Goal: Transaction & Acquisition: Purchase product/service

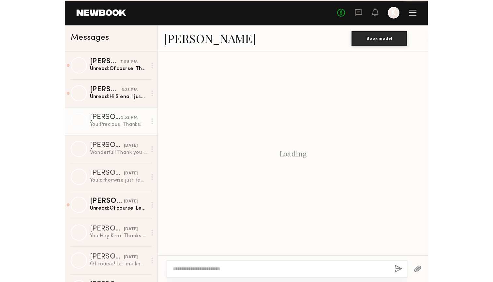
scroll to position [578, 0]
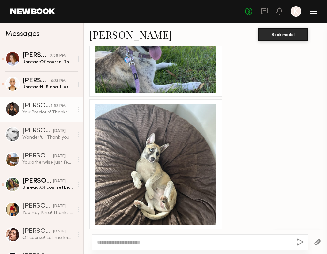
click at [313, 9] on div at bounding box center [313, 9] width 7 height 1
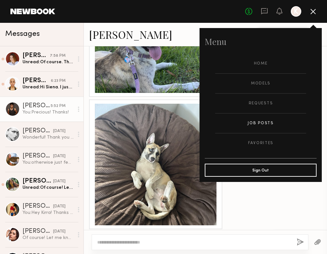
click at [261, 121] on link "Job Posts" at bounding box center [260, 123] width 91 height 20
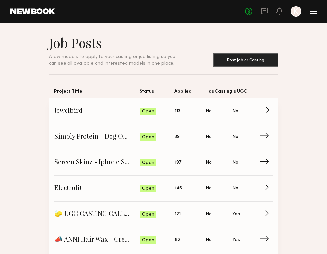
click at [179, 111] on span "113" at bounding box center [178, 111] width 6 height 7
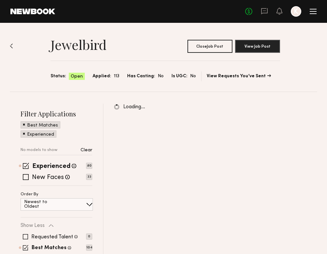
click at [158, 132] on div "Loading…" at bounding box center [210, 206] width 214 height 204
click at [25, 164] on span at bounding box center [26, 166] width 6 height 6
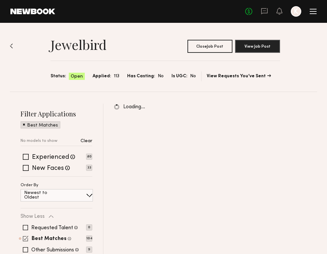
click at [28, 240] on div "Best Matches Models shown below match all requirements specified in your job po…" at bounding box center [57, 238] width 72 height 5
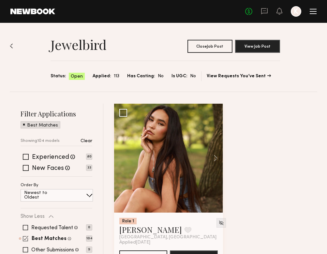
click at [26, 238] on span at bounding box center [26, 239] width 6 height 6
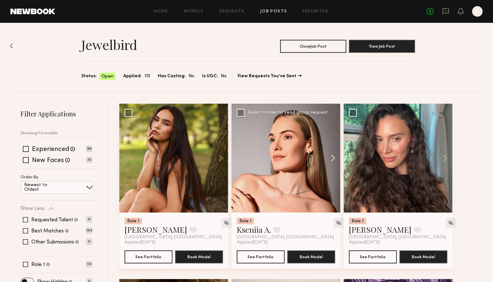
click at [327, 157] on button at bounding box center [330, 158] width 21 height 109
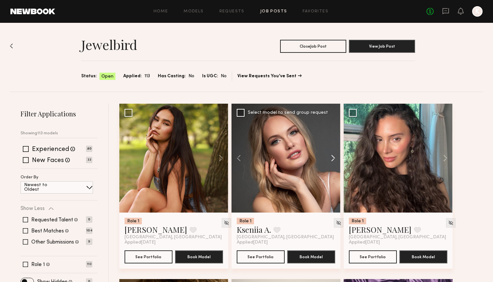
click at [327, 157] on button at bounding box center [330, 158] width 21 height 109
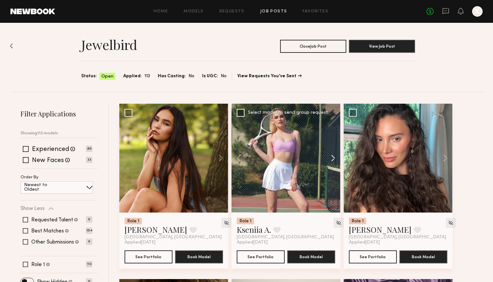
click at [327, 157] on button at bounding box center [330, 158] width 21 height 109
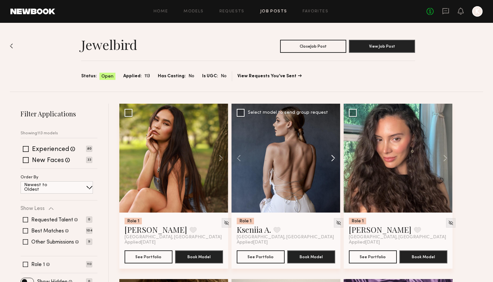
click at [327, 157] on button at bounding box center [330, 158] width 21 height 109
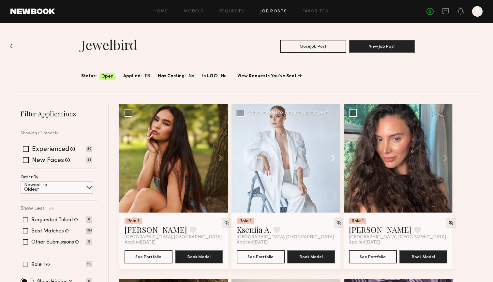
click at [327, 158] on button at bounding box center [330, 158] width 21 height 109
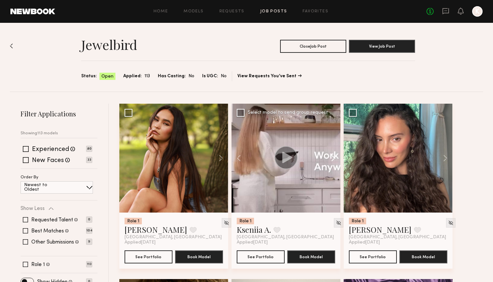
click at [327, 158] on button at bounding box center [330, 158] width 21 height 109
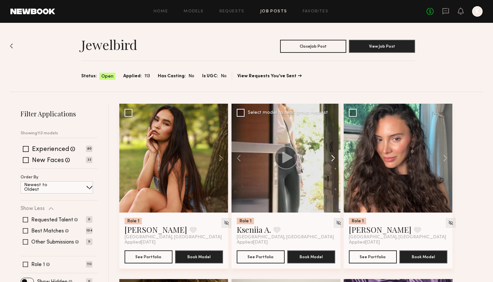
click at [327, 158] on button at bounding box center [330, 158] width 21 height 109
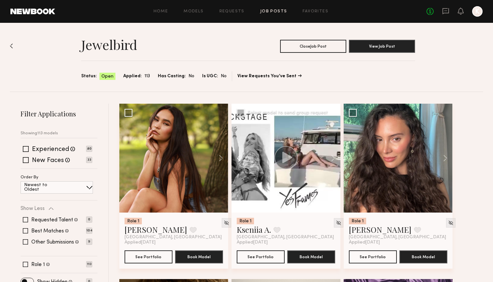
click at [236, 155] on button at bounding box center [242, 158] width 21 height 109
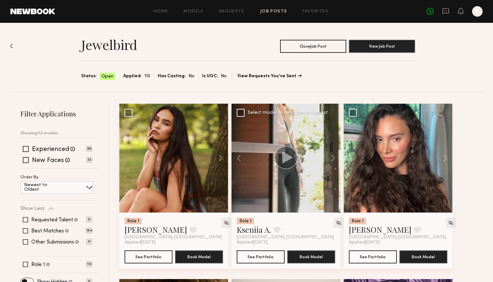
click at [283, 149] on circle at bounding box center [286, 157] width 23 height 23
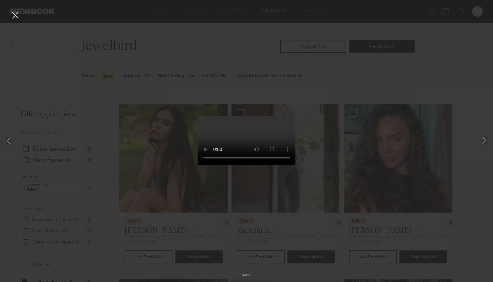
click at [327, 106] on div "3 of 13" at bounding box center [246, 141] width 493 height 282
click at [17, 19] on button at bounding box center [15, 16] width 10 height 12
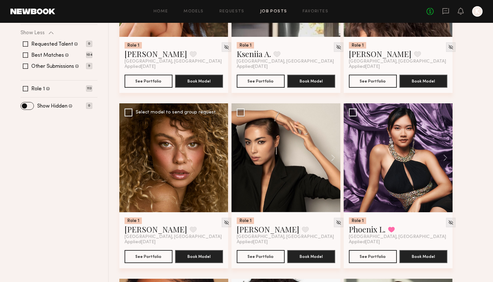
scroll to position [191, 0]
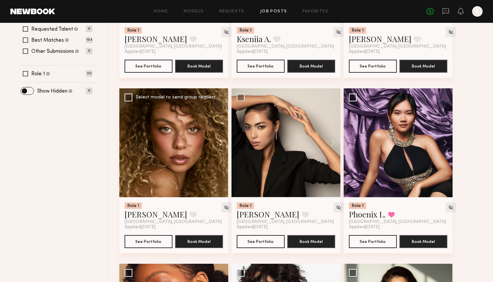
click at [210, 155] on button at bounding box center [217, 142] width 21 height 109
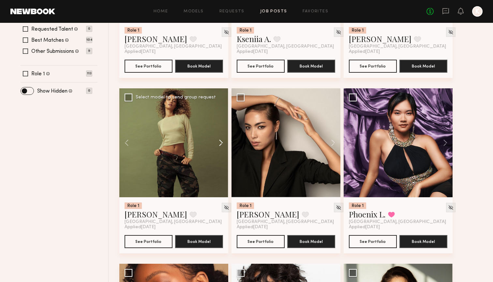
click at [219, 138] on button at bounding box center [217, 142] width 21 height 109
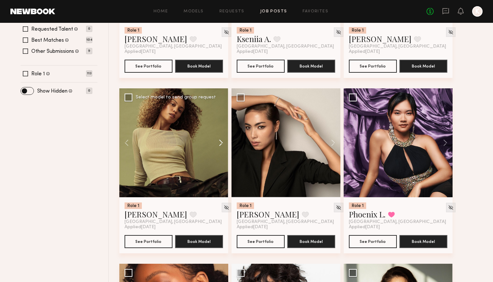
click at [224, 136] on button at bounding box center [217, 142] width 21 height 109
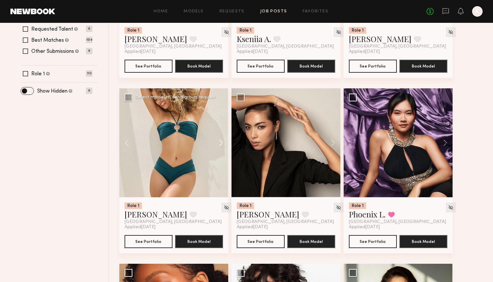
click at [223, 136] on button at bounding box center [217, 142] width 21 height 109
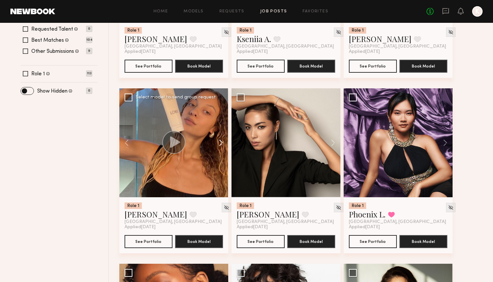
click at [224, 136] on button at bounding box center [217, 142] width 21 height 109
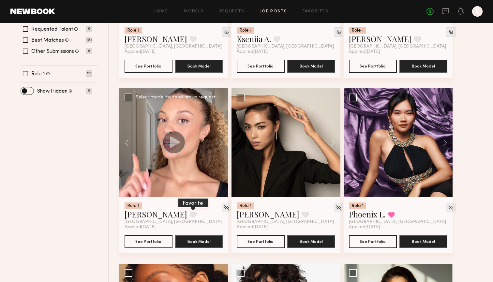
click at [190, 217] on button at bounding box center [193, 215] width 7 height 6
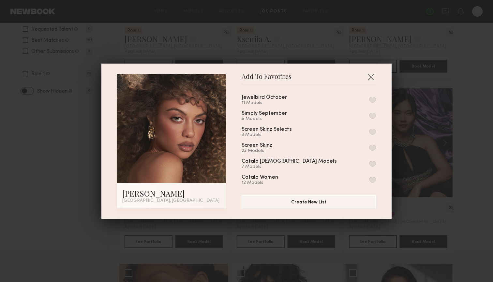
click at [327, 99] on button "button" at bounding box center [372, 100] width 7 height 6
click at [327, 74] on button "button" at bounding box center [371, 77] width 10 height 10
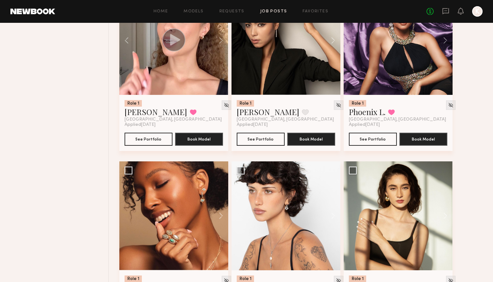
scroll to position [359, 0]
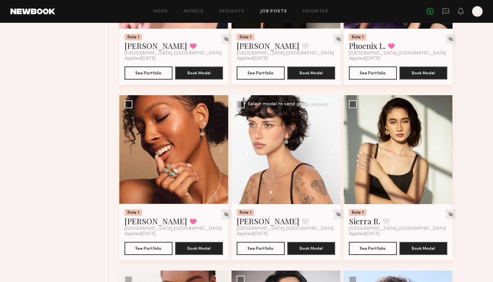
click at [327, 147] on button at bounding box center [330, 149] width 21 height 109
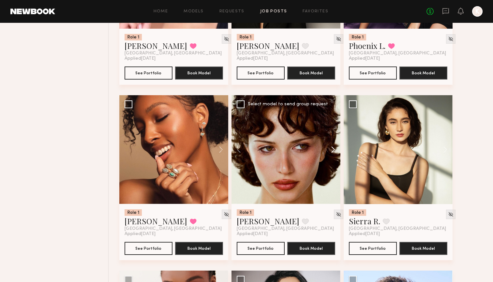
click at [327, 147] on button at bounding box center [330, 149] width 21 height 109
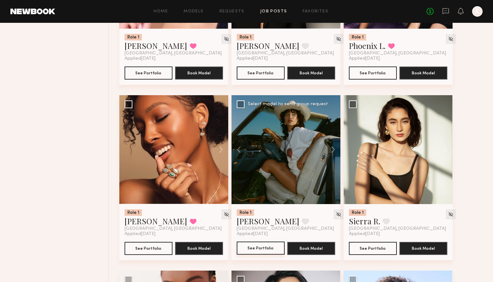
click at [264, 246] on button "See Portfolio" at bounding box center [261, 248] width 48 height 13
click at [218, 156] on button at bounding box center [217, 149] width 21 height 109
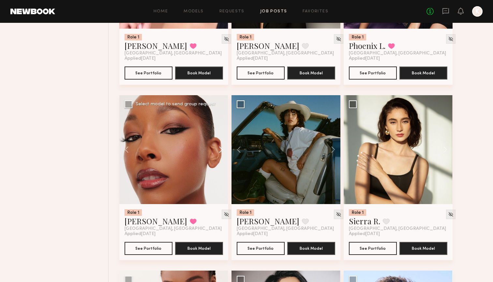
click at [218, 155] on button at bounding box center [217, 149] width 21 height 109
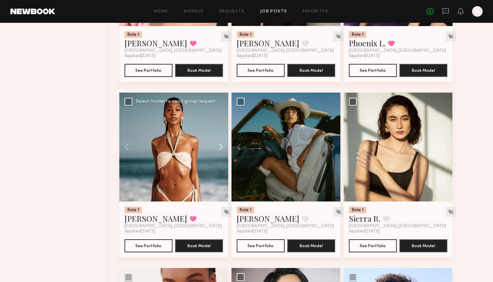
scroll to position [362, 0]
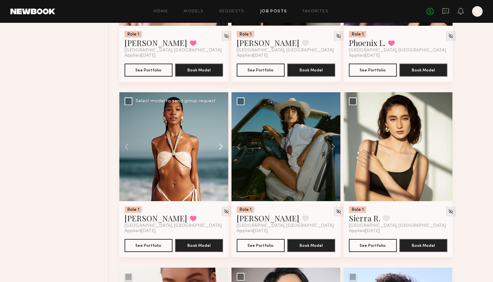
click at [220, 142] on button at bounding box center [217, 146] width 21 height 109
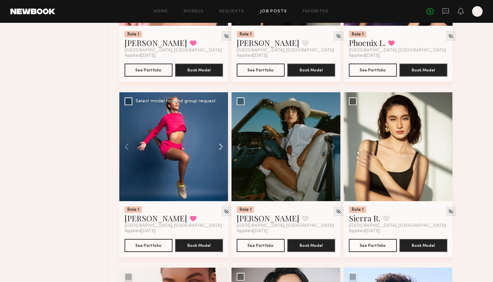
click at [220, 142] on button at bounding box center [217, 146] width 21 height 109
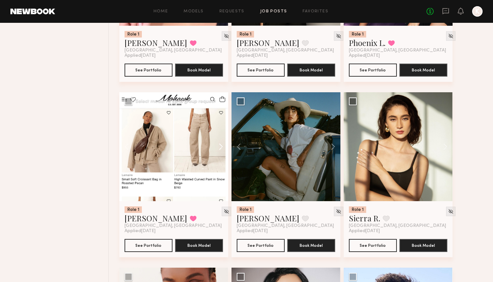
click at [220, 142] on button at bounding box center [217, 146] width 21 height 109
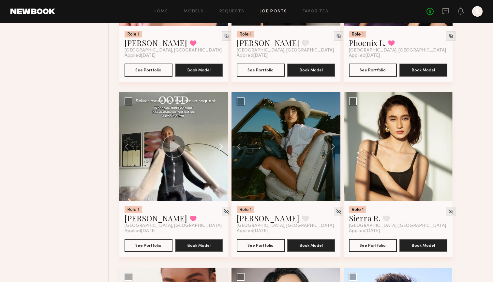
click at [220, 142] on button at bounding box center [217, 146] width 21 height 109
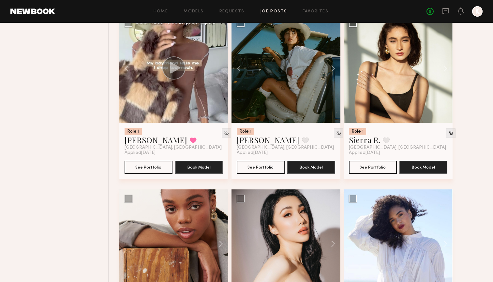
scroll to position [447, 0]
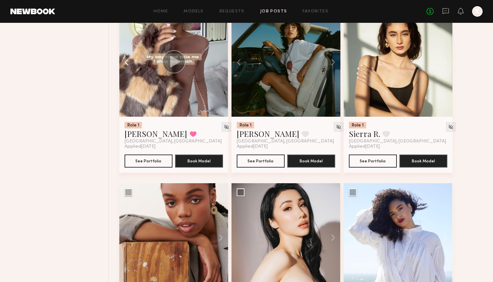
click at [125, 60] on button at bounding box center [129, 62] width 21 height 109
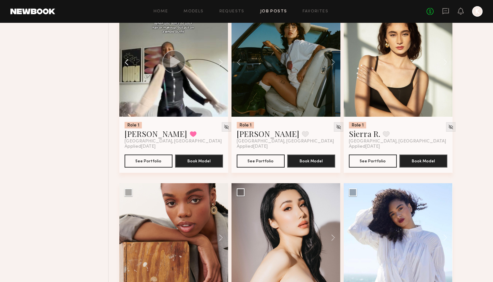
click at [125, 60] on button at bounding box center [129, 62] width 21 height 109
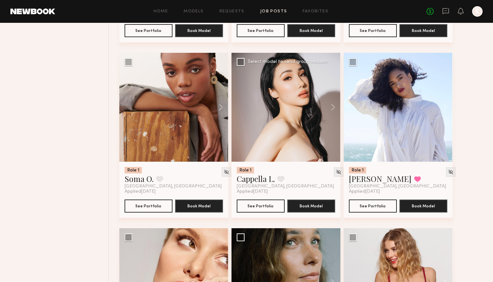
scroll to position [709, 0]
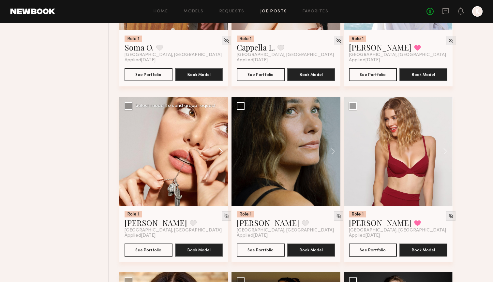
click at [208, 153] on button at bounding box center [217, 151] width 21 height 109
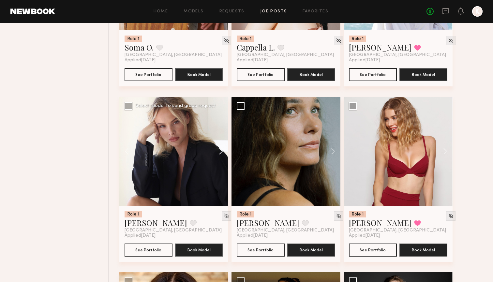
click at [217, 151] on button at bounding box center [217, 151] width 21 height 109
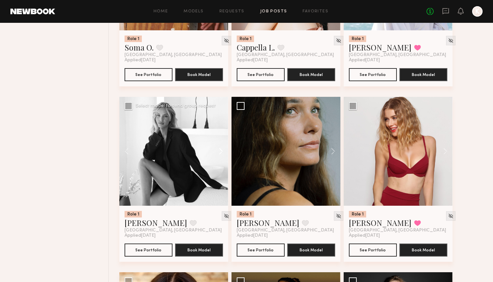
click at [217, 150] on button at bounding box center [217, 151] width 21 height 109
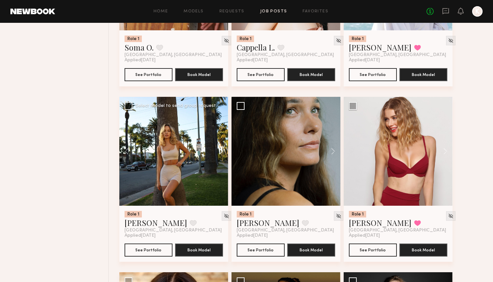
click at [217, 150] on button at bounding box center [217, 151] width 21 height 109
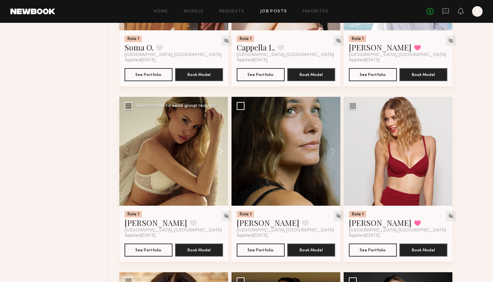
click at [217, 150] on button at bounding box center [217, 151] width 21 height 109
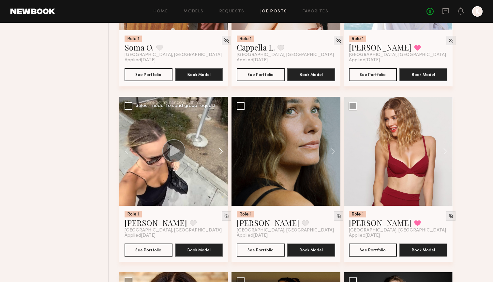
click at [217, 150] on button at bounding box center [217, 151] width 21 height 109
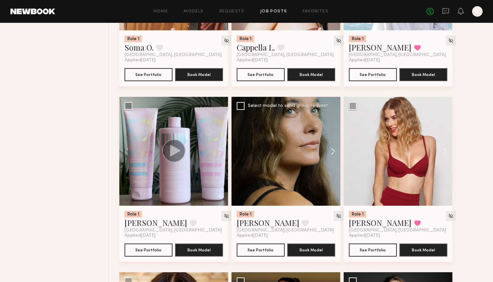
click at [327, 151] on button at bounding box center [330, 151] width 21 height 109
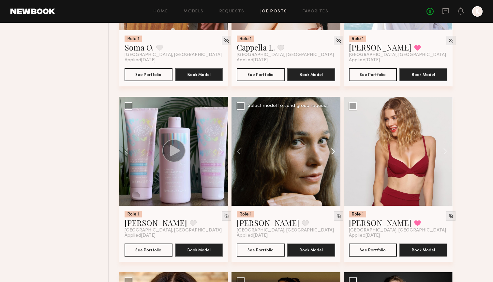
click at [327, 151] on button at bounding box center [330, 151] width 21 height 109
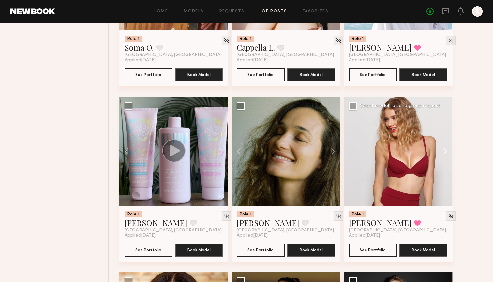
click at [327, 150] on button at bounding box center [442, 151] width 21 height 109
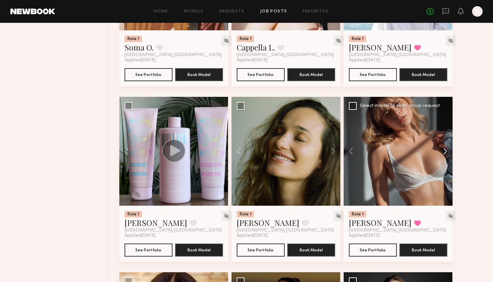
click at [327, 150] on button at bounding box center [442, 151] width 21 height 109
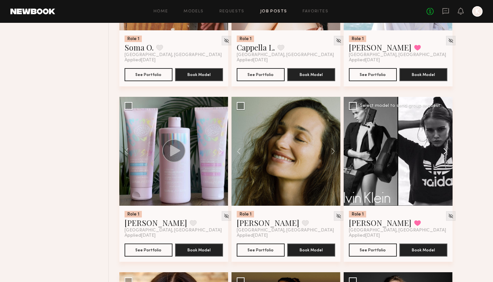
click at [327, 150] on button at bounding box center [442, 151] width 21 height 109
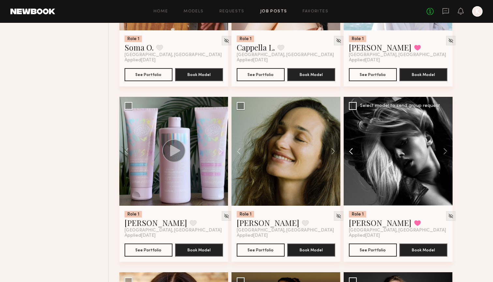
click at [327, 150] on button at bounding box center [354, 151] width 21 height 109
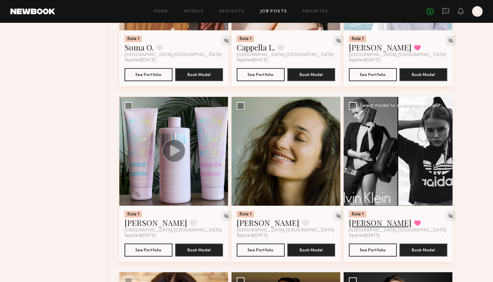
click at [327, 222] on link "[PERSON_NAME]" at bounding box center [380, 223] width 63 height 10
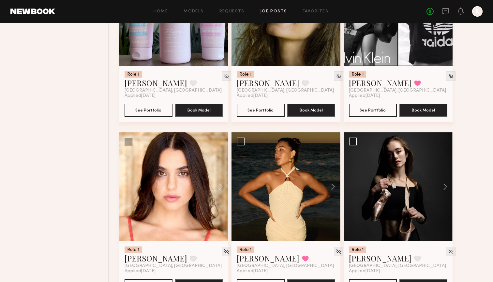
scroll to position [874, 0]
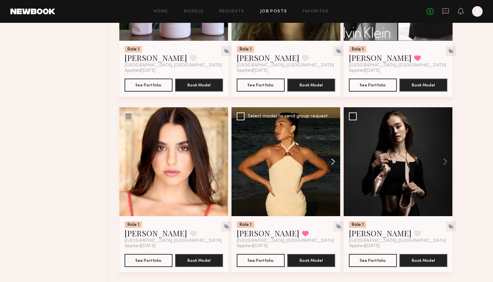
click at [327, 159] on button at bounding box center [330, 161] width 21 height 109
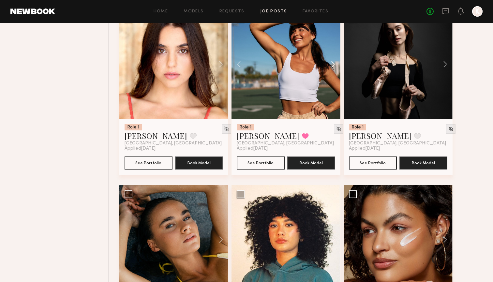
scroll to position [1108, 0]
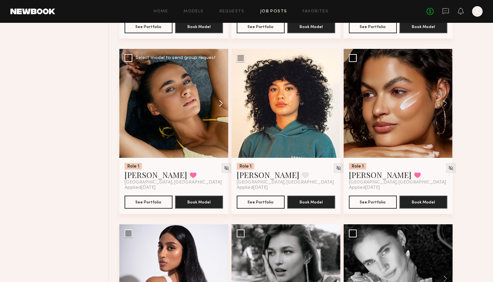
click at [225, 101] on button at bounding box center [217, 103] width 21 height 109
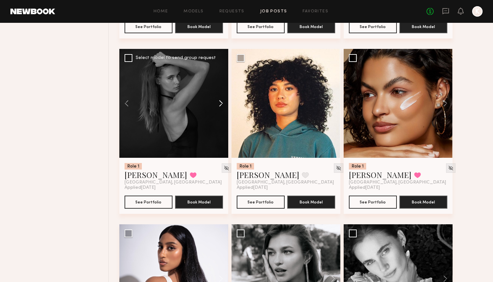
click at [225, 101] on button at bounding box center [217, 103] width 21 height 109
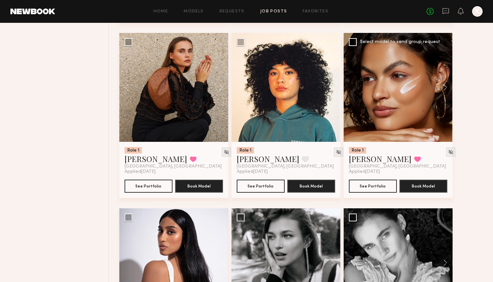
scroll to position [1124, 0]
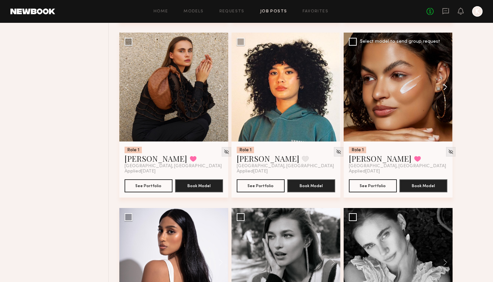
click at [327, 86] on button at bounding box center [442, 87] width 21 height 109
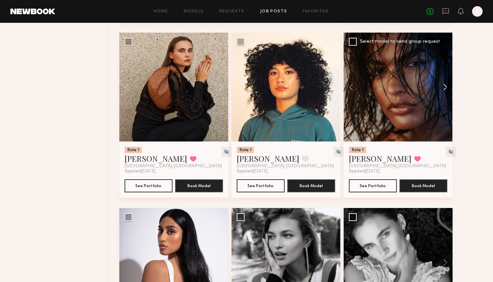
click at [327, 86] on button at bounding box center [442, 87] width 21 height 109
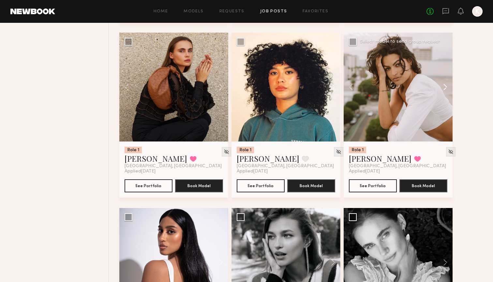
click at [327, 87] on button at bounding box center [442, 87] width 21 height 109
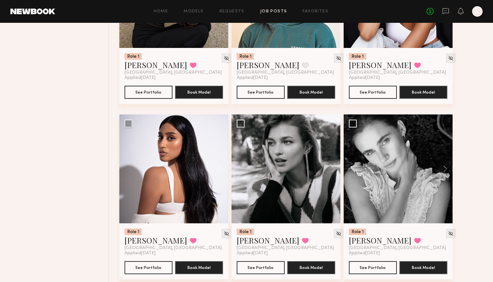
scroll to position [1221, 0]
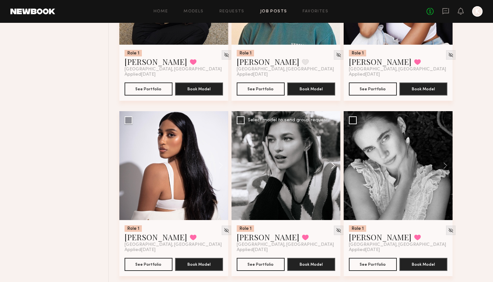
click at [327, 168] on button at bounding box center [330, 165] width 21 height 109
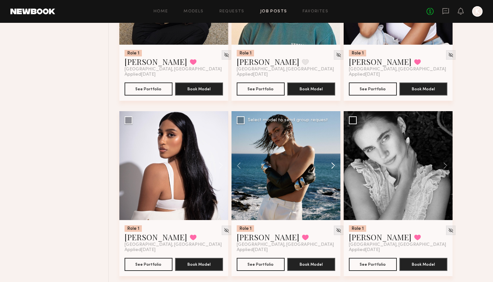
click at [327, 168] on button at bounding box center [330, 165] width 21 height 109
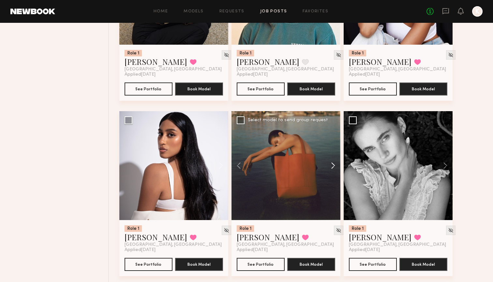
click at [327, 168] on button at bounding box center [330, 165] width 21 height 109
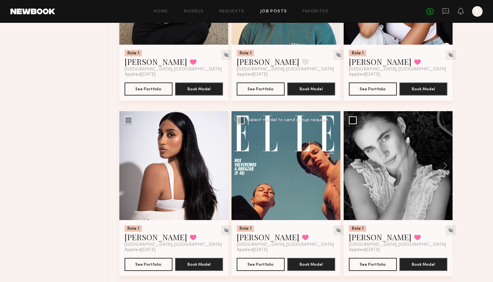
click at [327, 168] on div at bounding box center [286, 165] width 109 height 109
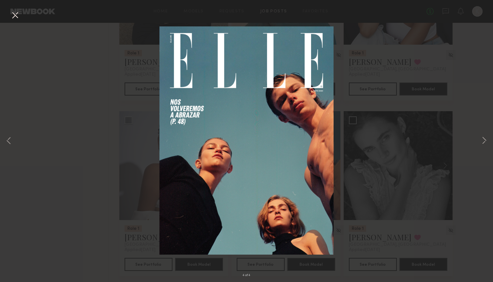
click at [19, 18] on button at bounding box center [15, 16] width 10 height 12
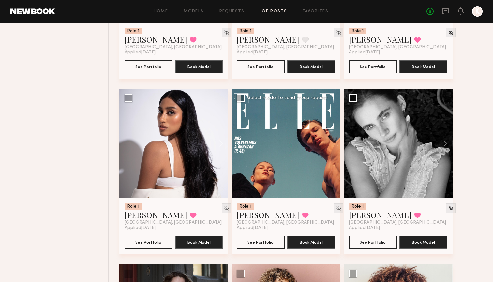
scroll to position [1256, 0]
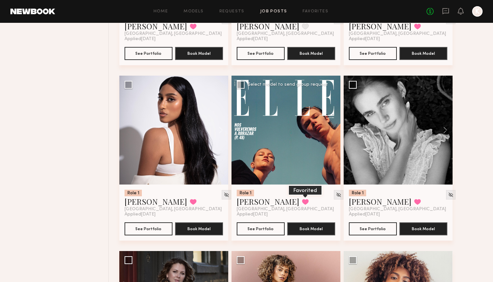
click at [302, 203] on button at bounding box center [305, 202] width 7 height 6
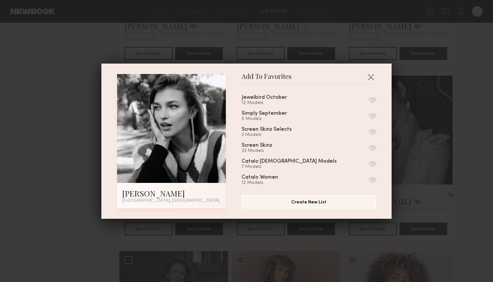
click at [327, 99] on button "button" at bounding box center [372, 100] width 7 height 6
click at [327, 73] on button "button" at bounding box center [371, 77] width 10 height 10
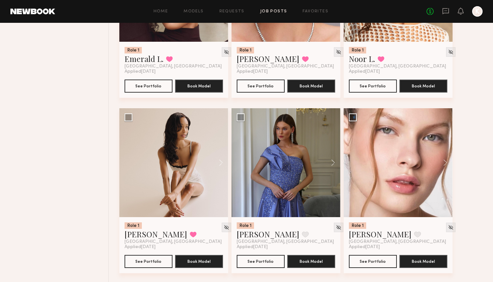
scroll to position [1931, 0]
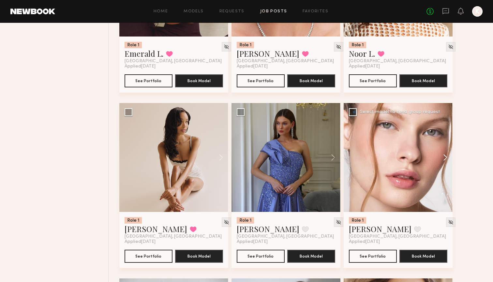
click at [327, 156] on button at bounding box center [442, 157] width 21 height 109
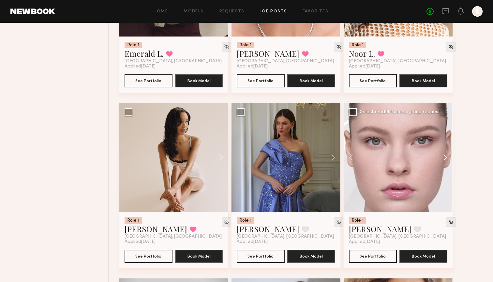
click at [327, 156] on button at bounding box center [442, 157] width 21 height 109
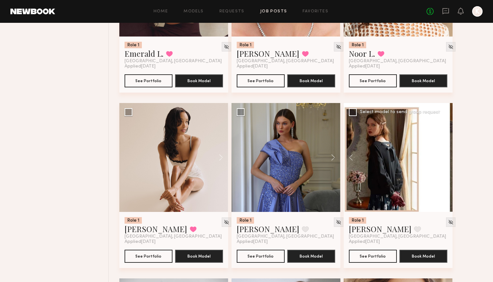
click at [327, 156] on button at bounding box center [442, 157] width 21 height 109
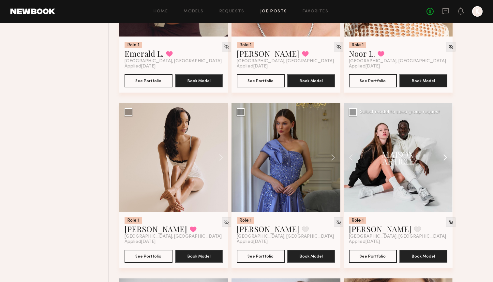
click at [327, 156] on button at bounding box center [442, 157] width 21 height 109
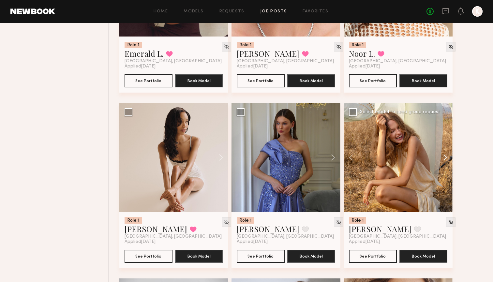
click at [327, 156] on button at bounding box center [442, 157] width 21 height 109
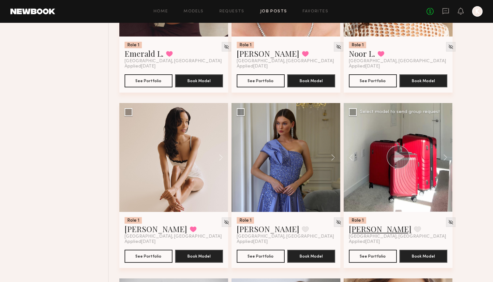
click at [327, 232] on link "[PERSON_NAME]" at bounding box center [380, 229] width 63 height 10
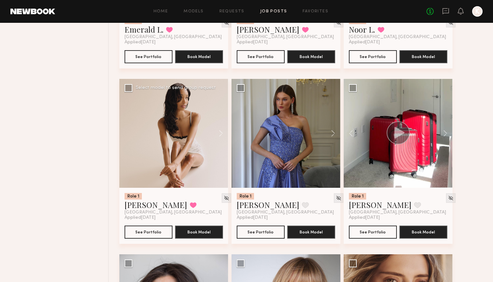
scroll to position [1960, 0]
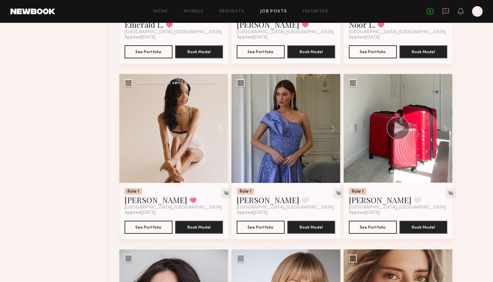
click at [218, 125] on button at bounding box center [217, 128] width 21 height 109
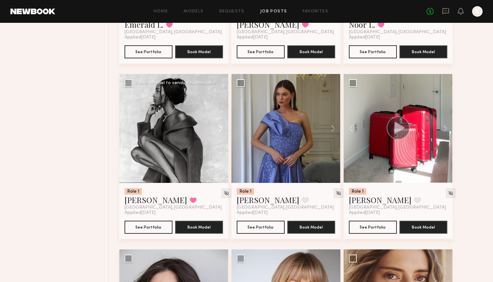
click at [218, 125] on button at bounding box center [217, 128] width 21 height 109
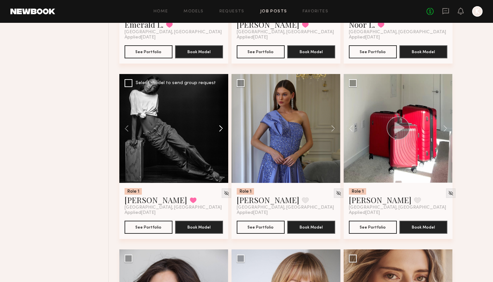
click at [218, 125] on button at bounding box center [217, 128] width 21 height 109
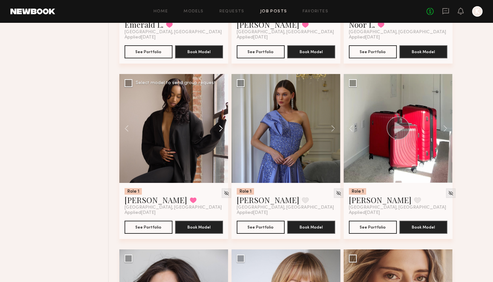
click at [218, 125] on button at bounding box center [217, 128] width 21 height 109
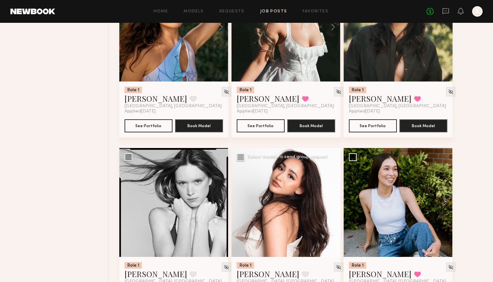
scroll to position [2463, 0]
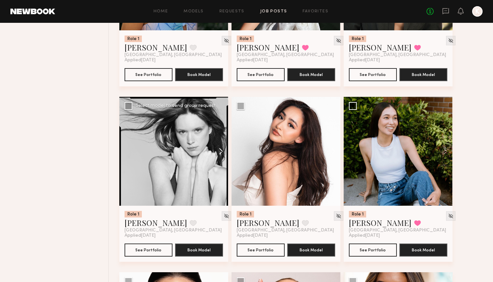
click at [222, 151] on button at bounding box center [217, 151] width 21 height 109
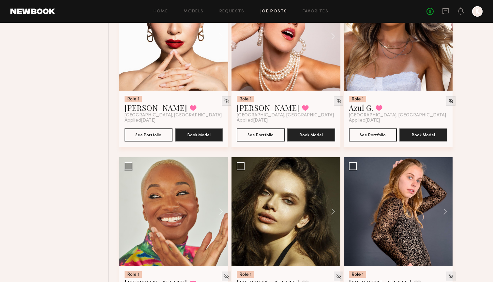
scroll to position [2837, 0]
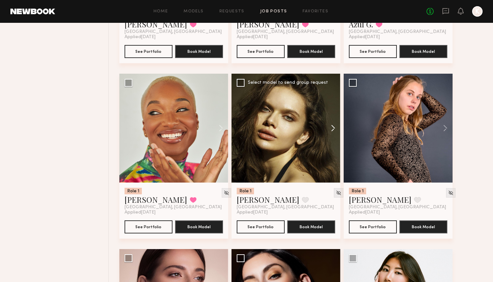
click at [327, 121] on button at bounding box center [330, 128] width 21 height 109
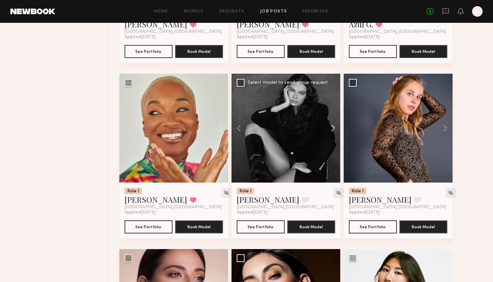
click at [327, 121] on button at bounding box center [330, 128] width 21 height 109
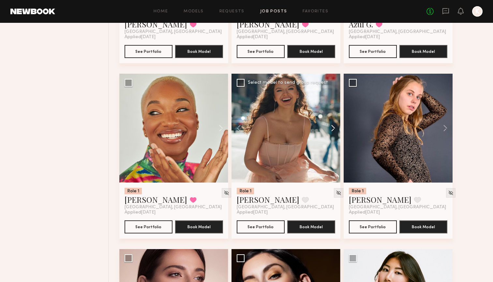
click at [327, 121] on button at bounding box center [330, 128] width 21 height 109
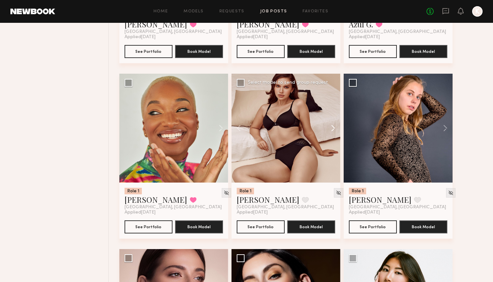
click at [327, 122] on button at bounding box center [330, 128] width 21 height 109
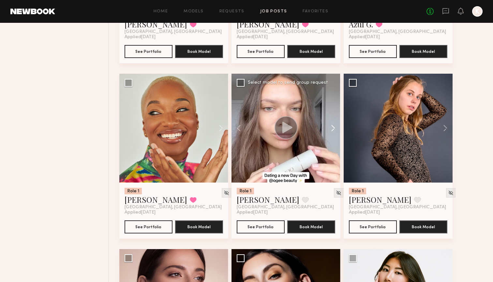
click at [327, 122] on button at bounding box center [330, 128] width 21 height 109
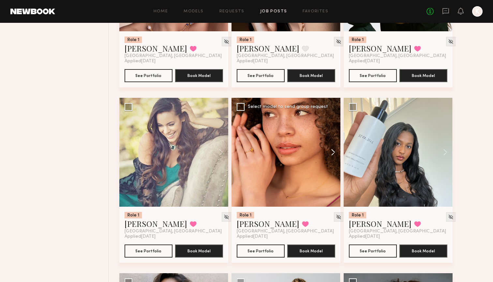
scroll to position [3164, 0]
click at [327, 147] on button at bounding box center [330, 152] width 21 height 109
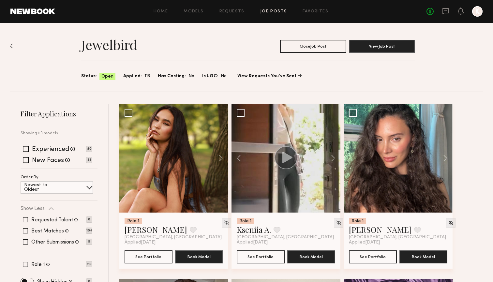
scroll to position [0, 0]
click at [225, 161] on button at bounding box center [217, 158] width 21 height 109
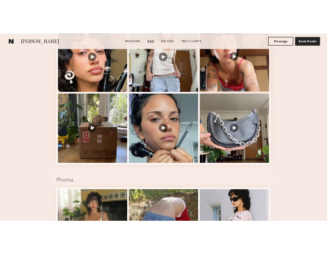
scroll to position [742, 0]
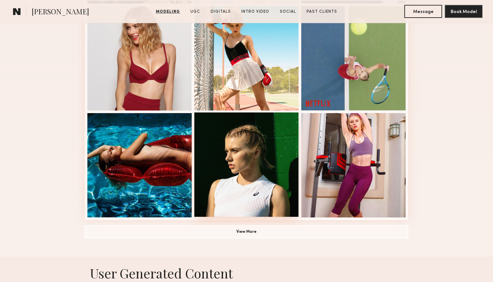
scroll to position [401, 0]
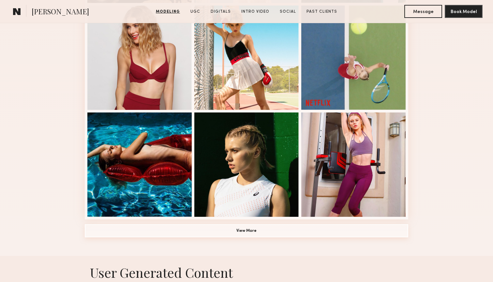
click at [277, 230] on button "View More" at bounding box center [247, 230] width 324 height 13
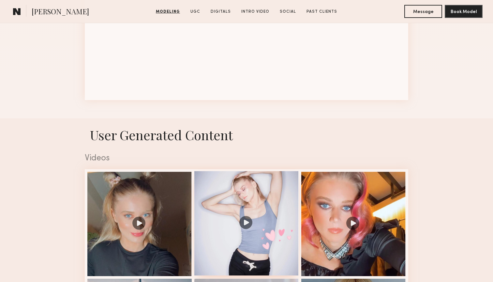
scroll to position [1018, 0]
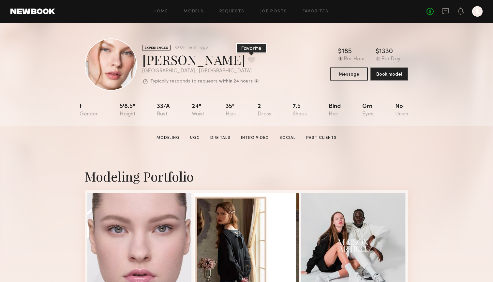
click at [248, 61] on button at bounding box center [251, 60] width 7 height 6
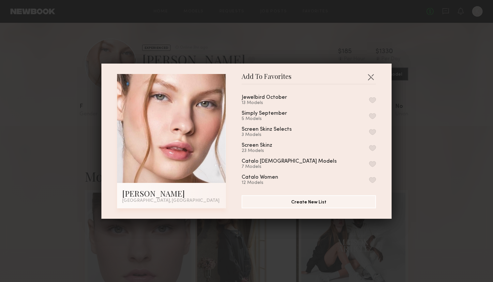
click at [373, 98] on button "button" at bounding box center [372, 100] width 7 height 6
click at [371, 76] on button "button" at bounding box center [371, 77] width 10 height 10
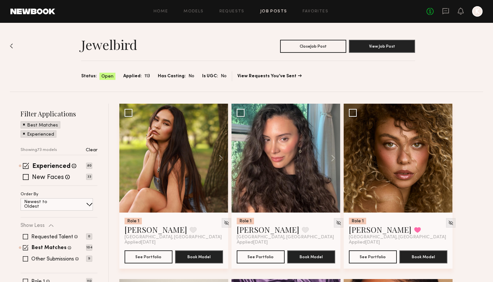
click at [316, 15] on div "Home Models Requests Job Posts Favorites Sign Out No fees up to $5,000 K" at bounding box center [269, 11] width 428 height 10
click at [316, 12] on link "Favorites" at bounding box center [316, 11] width 26 height 4
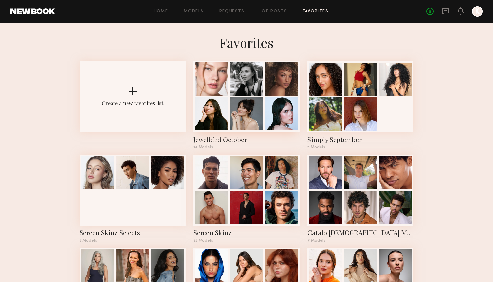
click at [243, 83] on div at bounding box center [247, 79] width 34 height 34
